Goal: Information Seeking & Learning: Learn about a topic

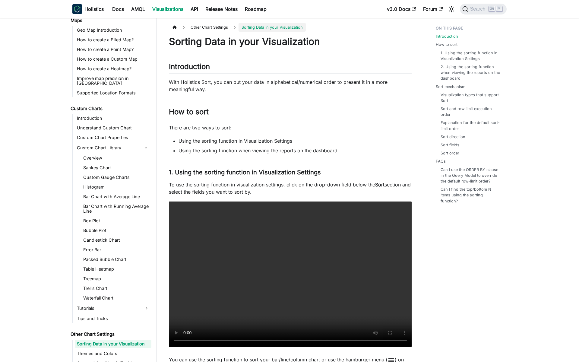
scroll to position [258, 0]
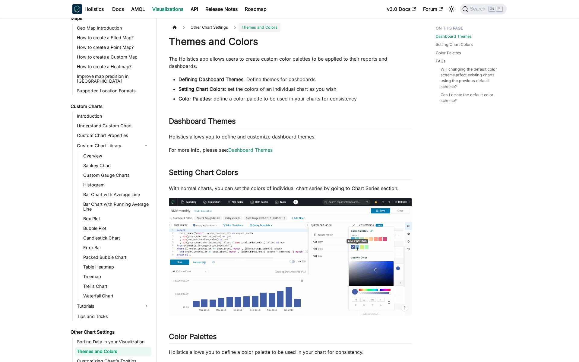
scroll to position [258, 0]
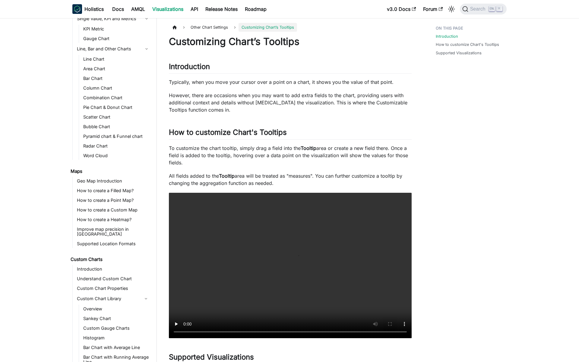
scroll to position [258, 0]
